Goal: Task Accomplishment & Management: Manage account settings

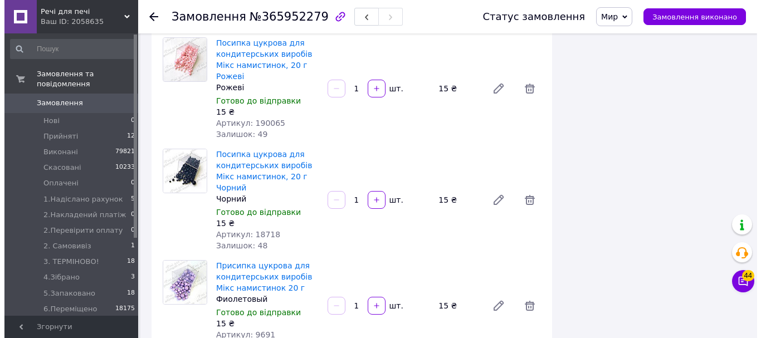
scroll to position [4981, 0]
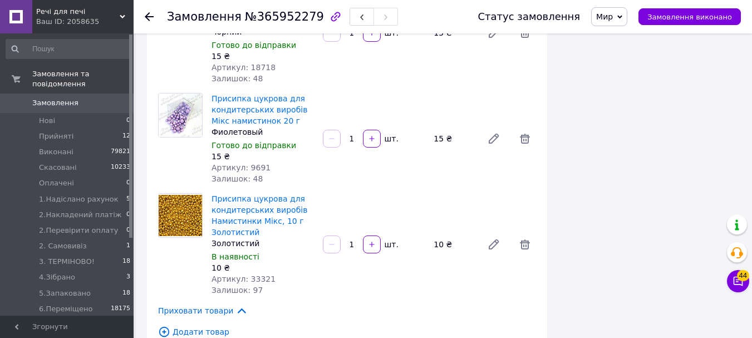
click at [180, 326] on span "Додати товар" at bounding box center [347, 332] width 378 height 12
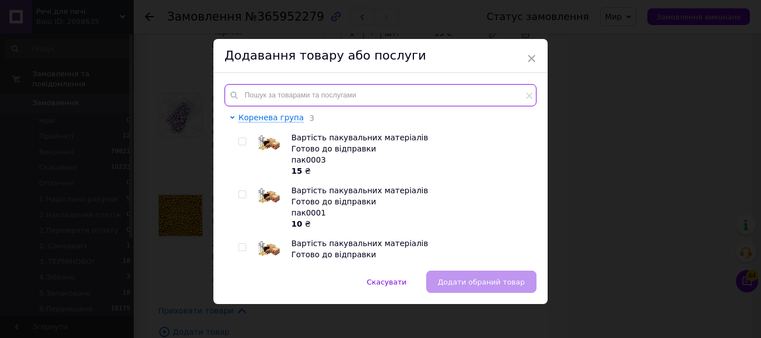
click at [258, 93] on input "text" at bounding box center [380, 95] width 312 height 22
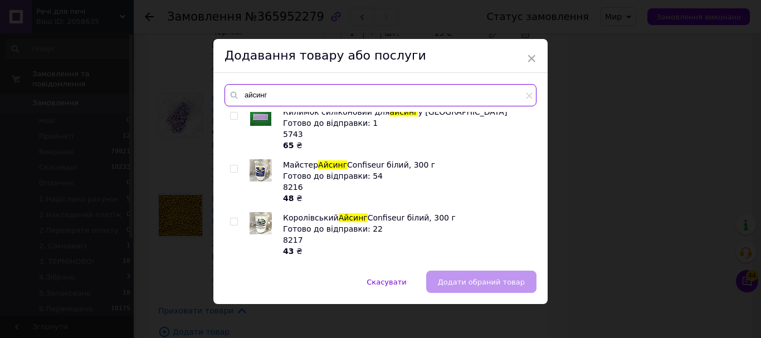
scroll to position [167, 0]
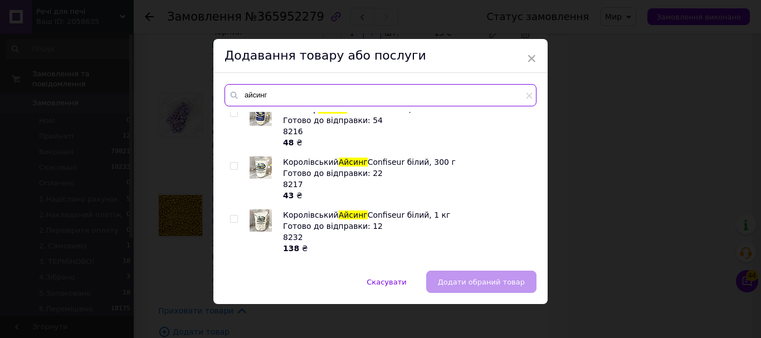
type input "айсинг"
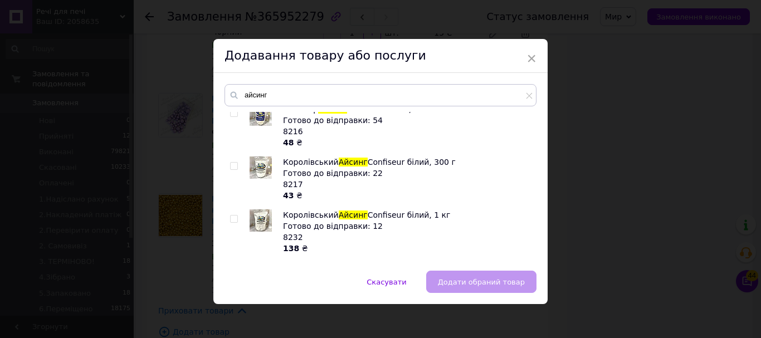
click at [234, 165] on input "checkbox" at bounding box center [233, 166] width 7 height 7
checkbox input "true"
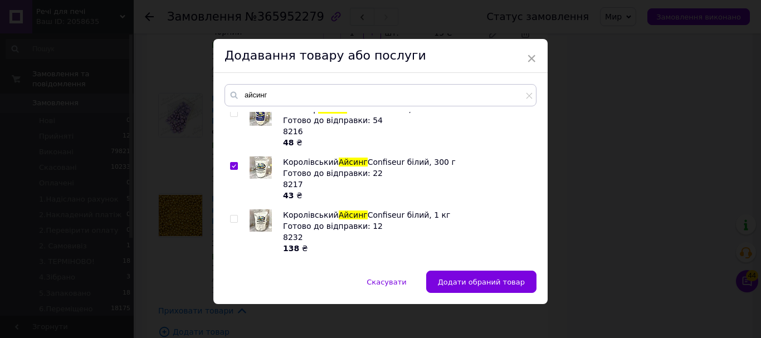
scroll to position [111, 0]
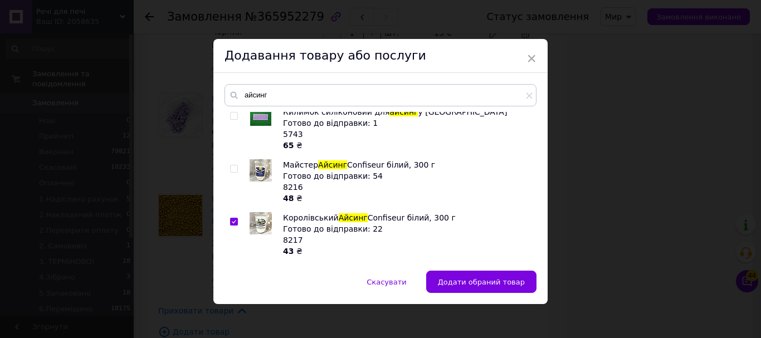
click at [234, 168] on input "checkbox" at bounding box center [233, 168] width 7 height 7
checkbox input "true"
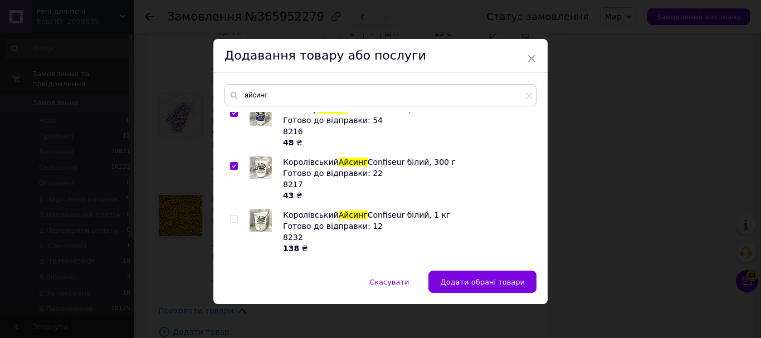
scroll to position [214, 0]
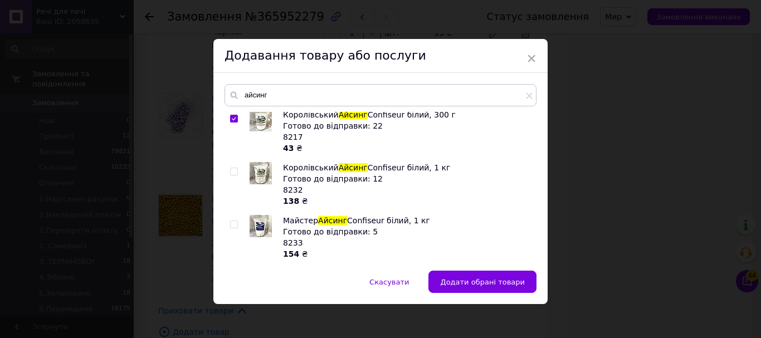
click at [231, 168] on input "checkbox" at bounding box center [233, 171] width 7 height 7
checkbox input "true"
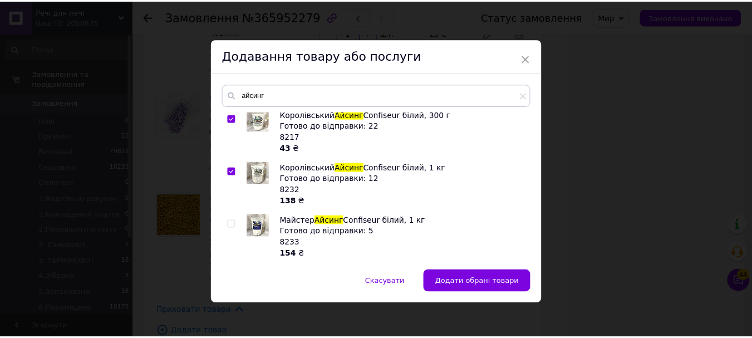
scroll to position [5, 0]
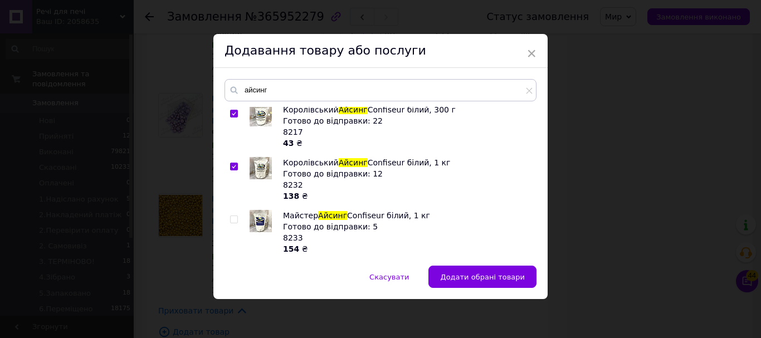
click at [234, 217] on input "checkbox" at bounding box center [233, 219] width 7 height 7
checkbox input "true"
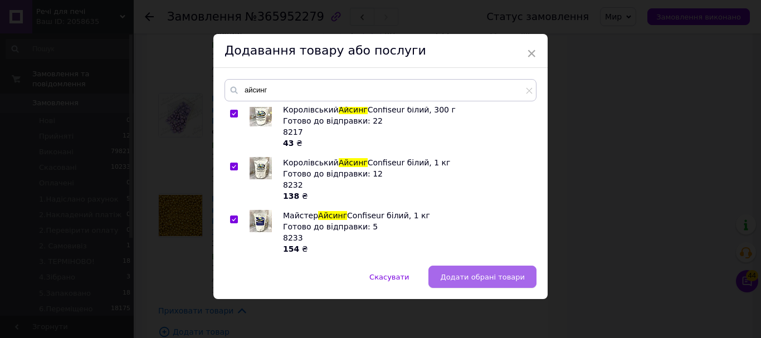
click at [448, 280] on span "Додати обрані товари" at bounding box center [482, 277] width 85 height 8
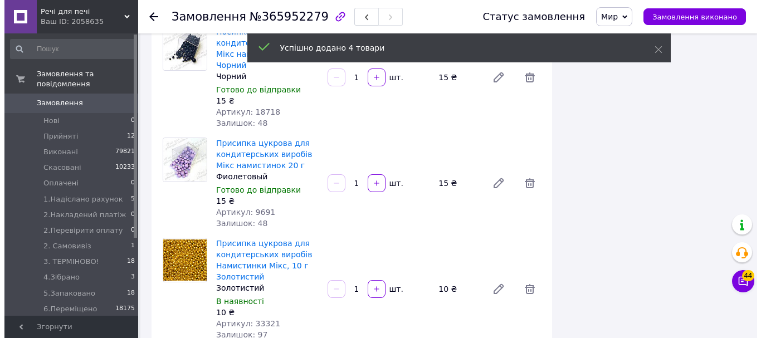
scroll to position [1317, 0]
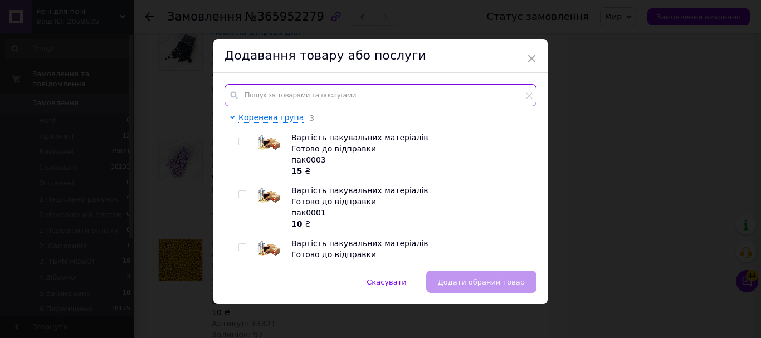
click at [246, 95] on input "text" at bounding box center [380, 95] width 312 height 22
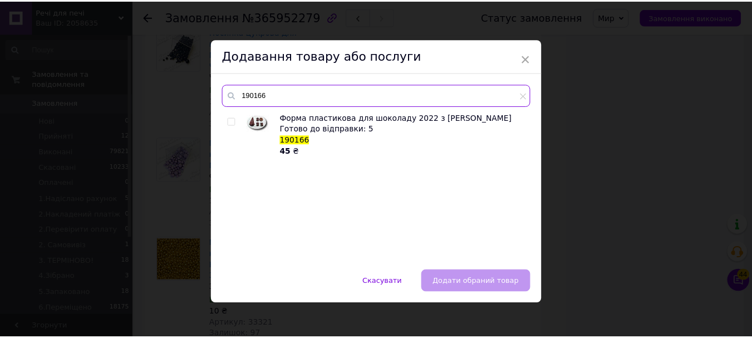
scroll to position [0, 0]
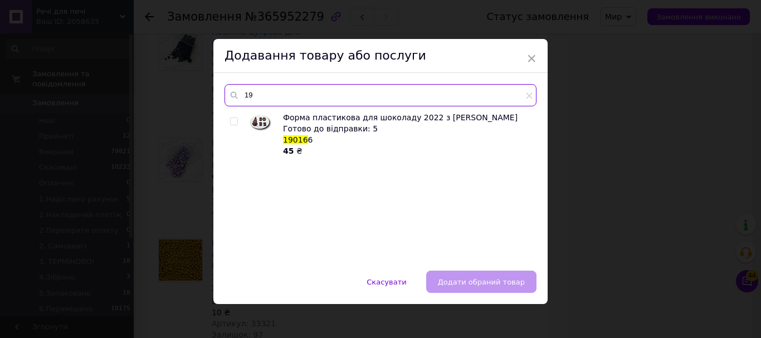
type input "1"
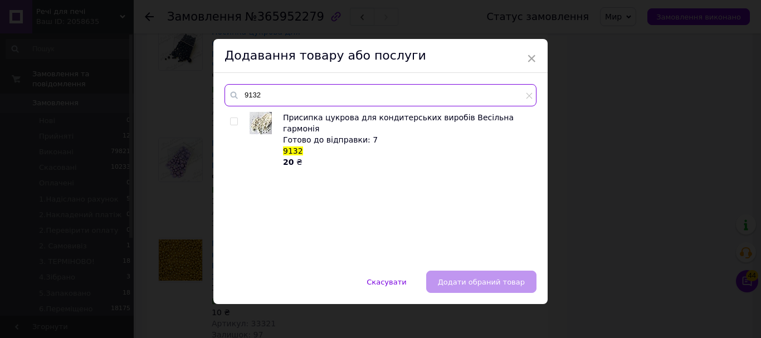
type input "9132"
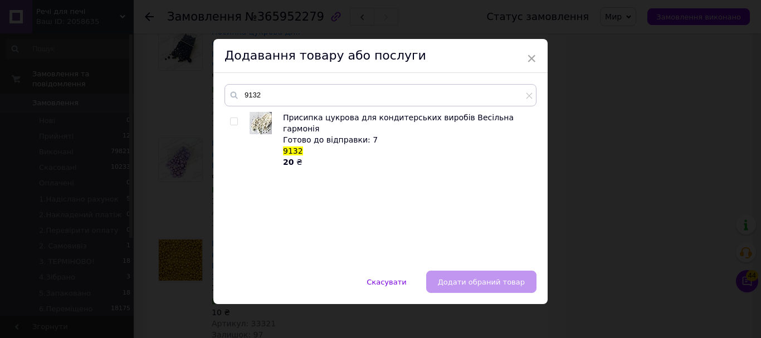
click at [231, 124] on input "checkbox" at bounding box center [233, 121] width 7 height 7
checkbox input "true"
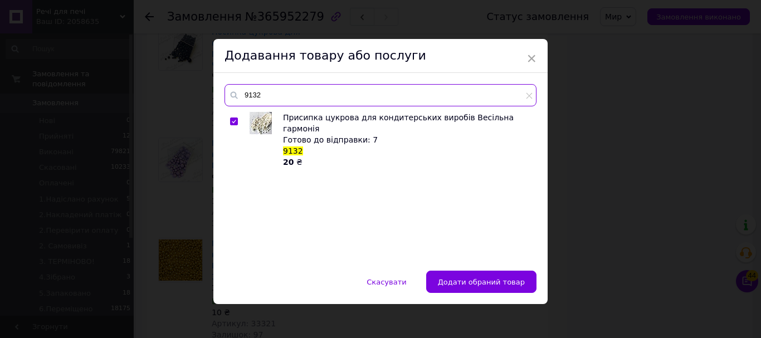
click at [270, 98] on input "9132" at bounding box center [380, 95] width 312 height 22
type input "9"
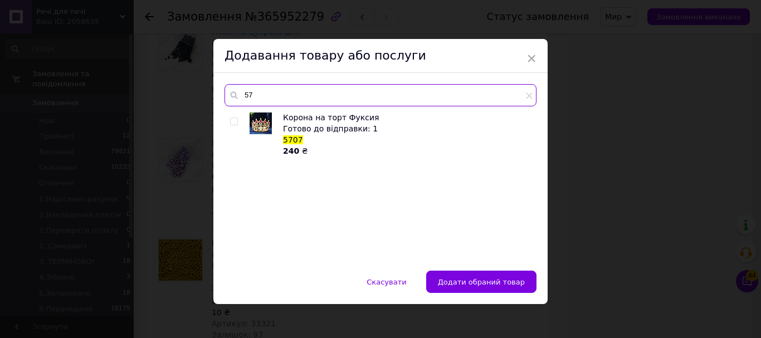
type input "5"
type input "9"
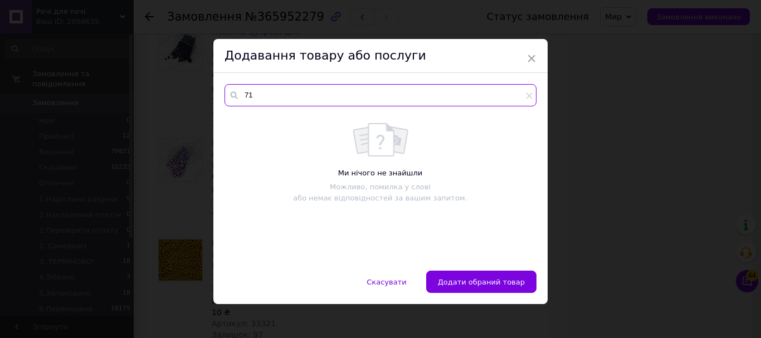
type input "7"
type input "1"
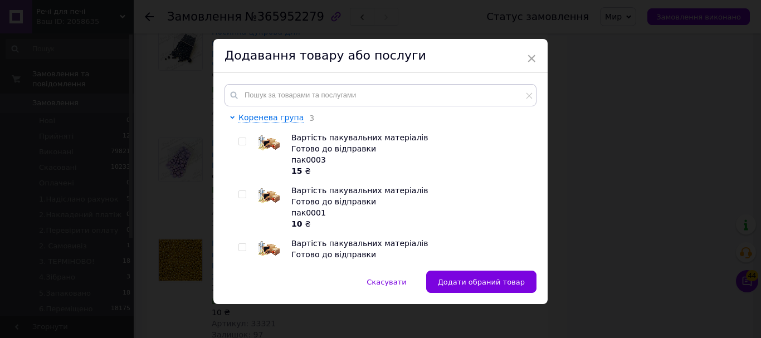
drag, startPoint x: 481, startPoint y: 279, endPoint x: 525, endPoint y: 6, distance: 276.4
click at [481, 280] on span "Додати обраний товар" at bounding box center [481, 282] width 87 height 8
